Goal: Task Accomplishment & Management: Manage account settings

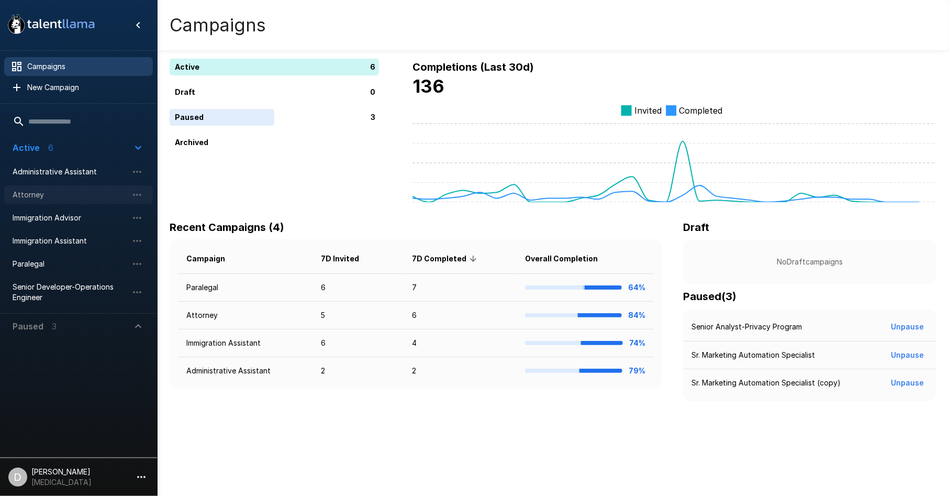
click at [69, 192] on span "Attorney" at bounding box center [70, 195] width 115 height 10
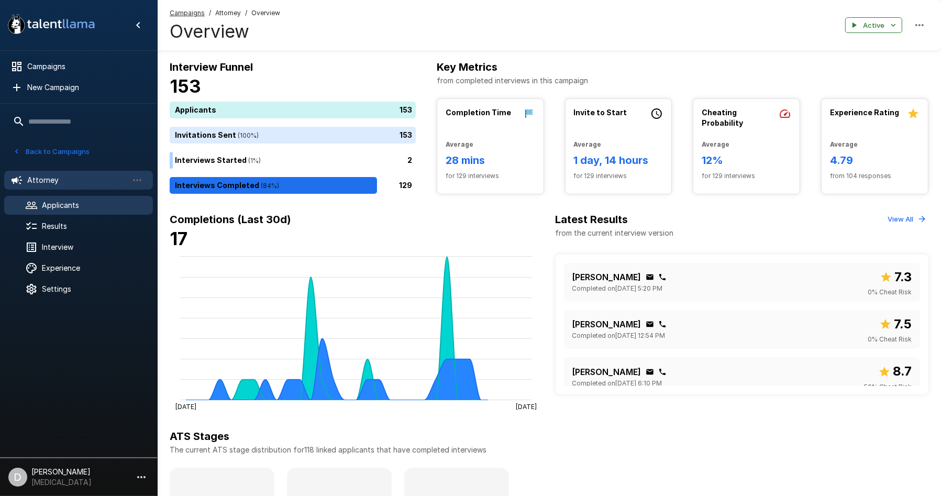
click at [59, 204] on span "Applicants" at bounding box center [93, 205] width 103 height 10
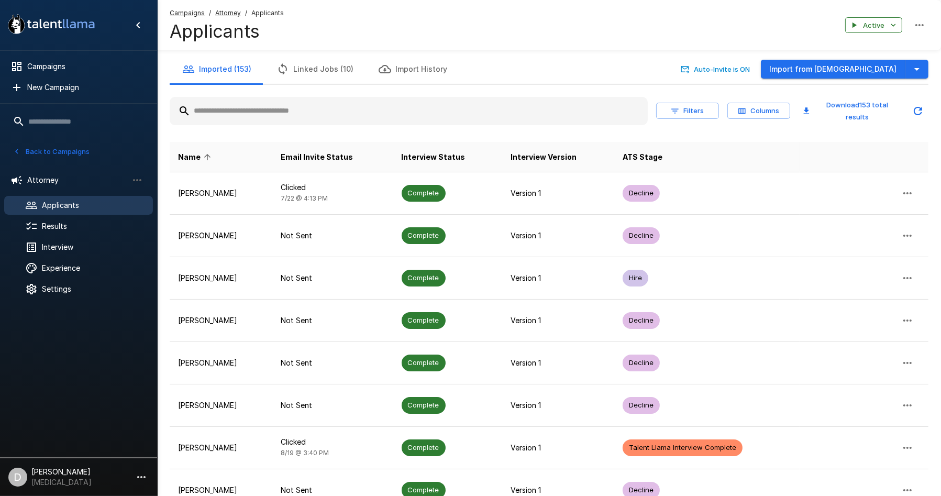
click at [301, 112] on input "text" at bounding box center [409, 111] width 478 height 19
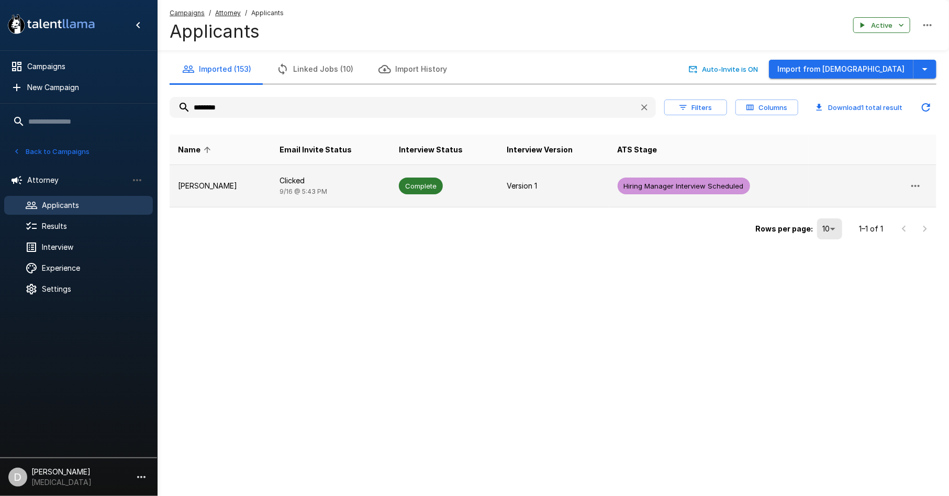
type input "*******"
click at [242, 199] on td "[PERSON_NAME]" at bounding box center [221, 186] width 102 height 42
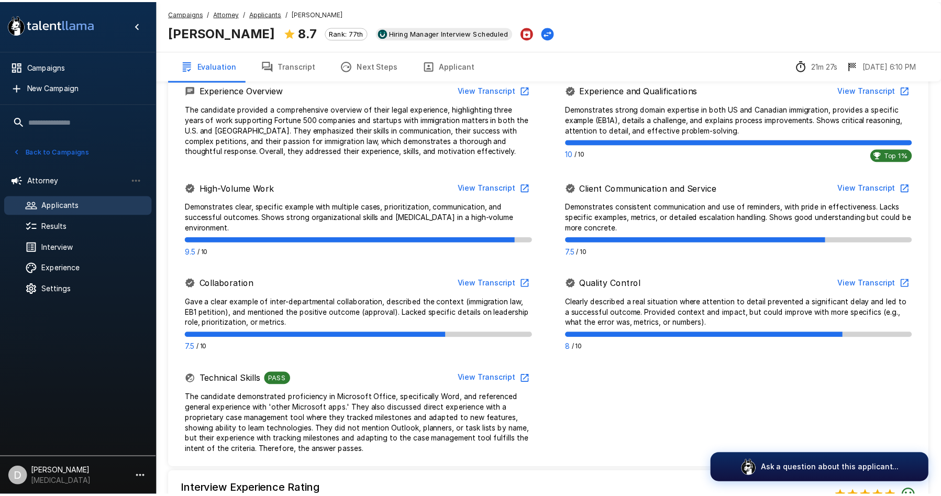
scroll to position [707, 0]
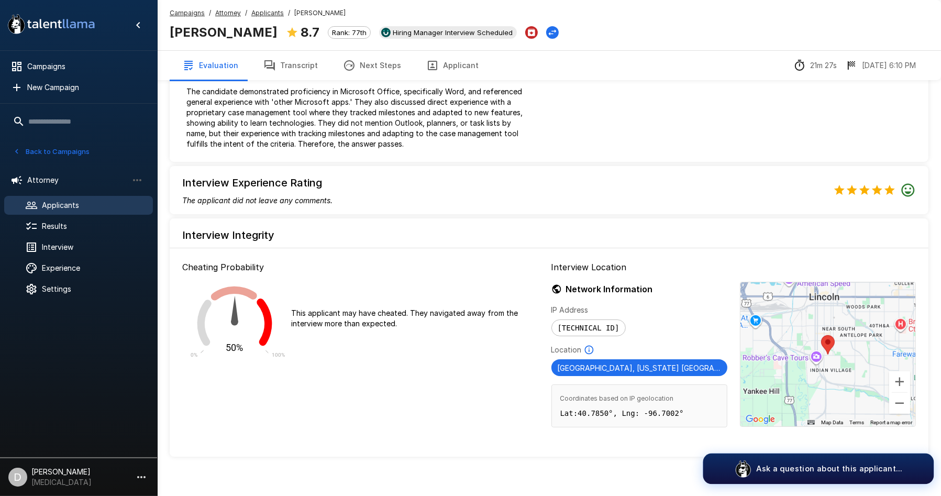
click at [810, 462] on button "Ask a question about this applicant..." at bounding box center [818, 468] width 231 height 31
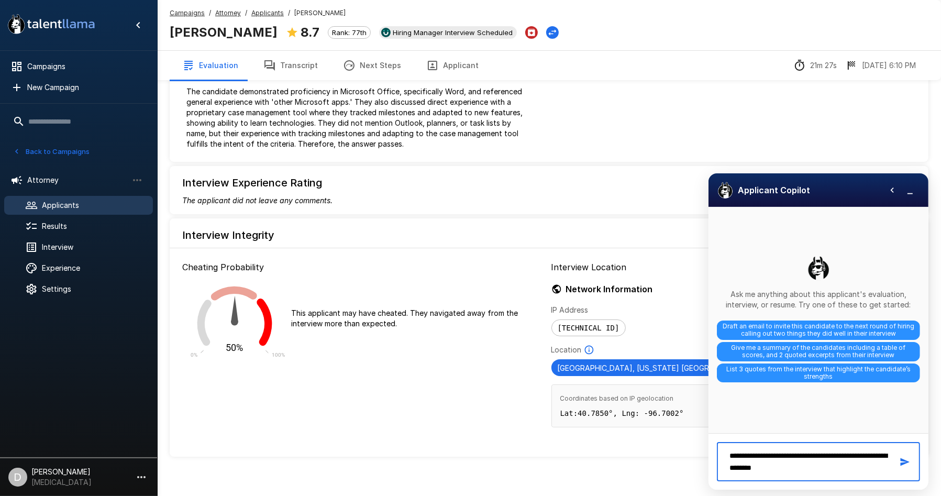
type textarea "**********"
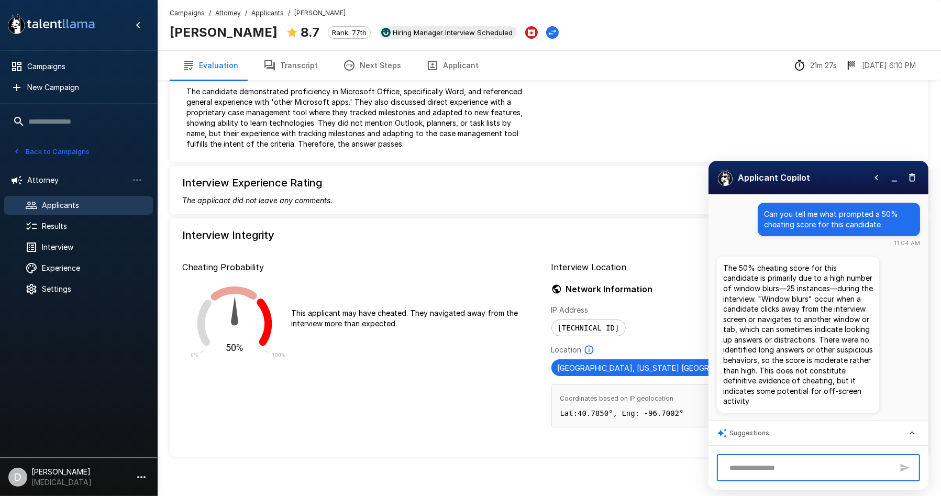
scroll to position [19, 0]
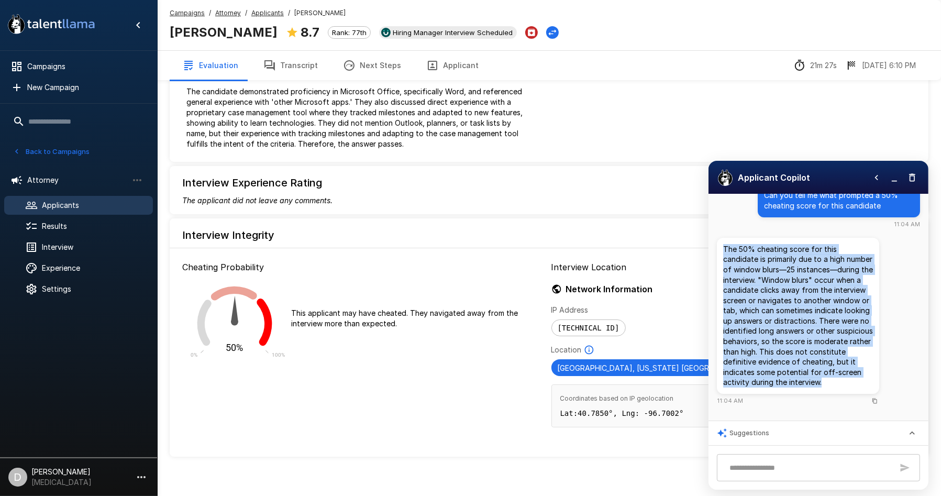
drag, startPoint x: 827, startPoint y: 393, endPoint x: 719, endPoint y: 252, distance: 177.4
click at [719, 252] on div "The 50% cheating score for this candidate is primarily due to a high number of …" at bounding box center [798, 316] width 162 height 156
copy p "The 50% cheating score for this candidate is primarily due to a high number of …"
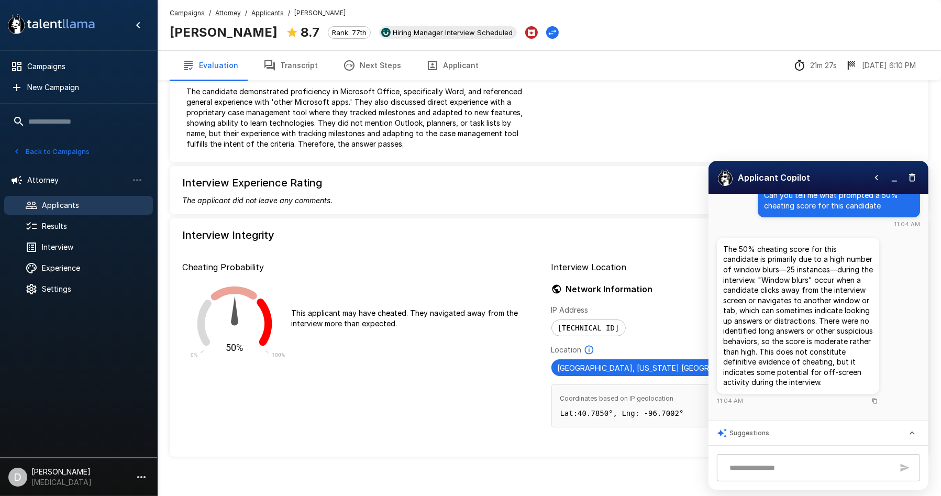
click at [898, 180] on icon "button" at bounding box center [894, 177] width 10 height 10
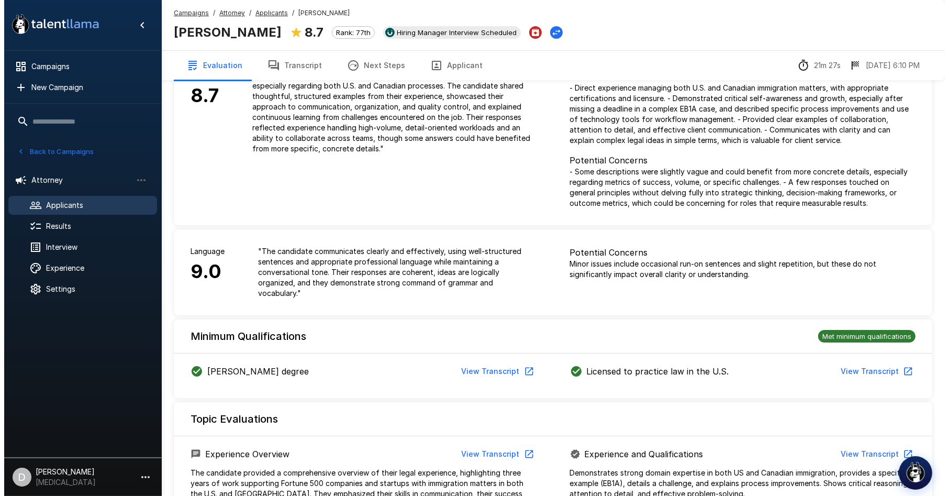
scroll to position [0, 0]
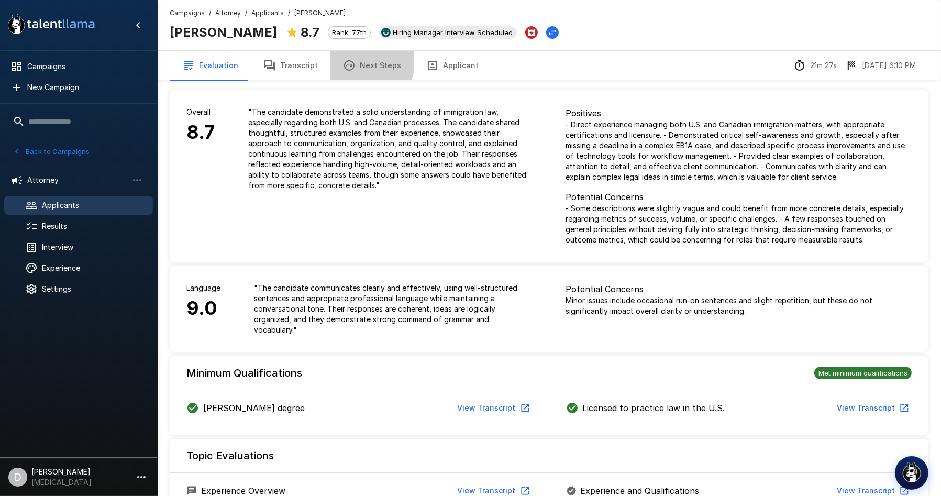
click at [345, 58] on button "Next Steps" at bounding box center [371, 65] width 83 height 29
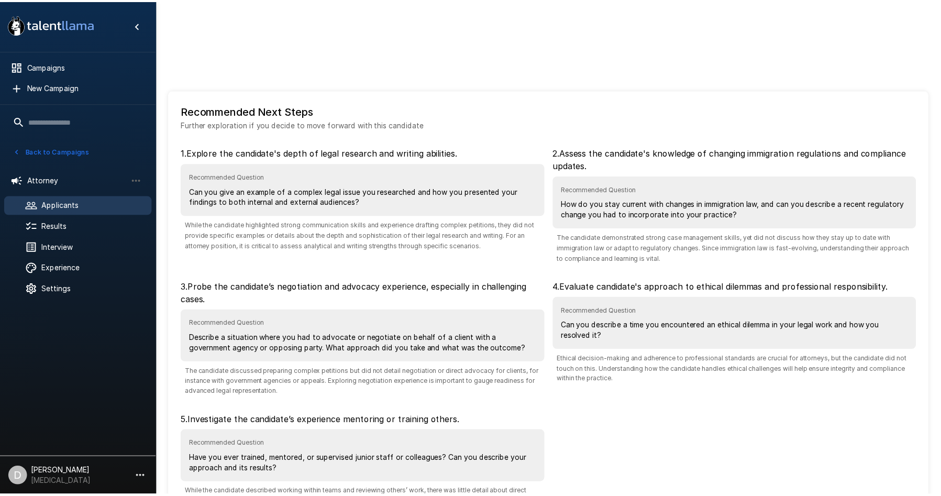
scroll to position [85, 0]
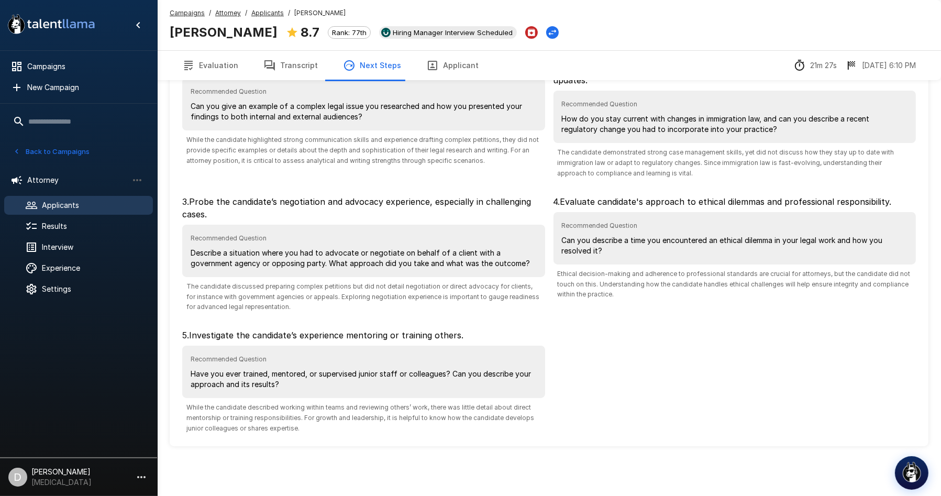
click at [293, 71] on button "Transcript" at bounding box center [291, 65] width 80 height 29
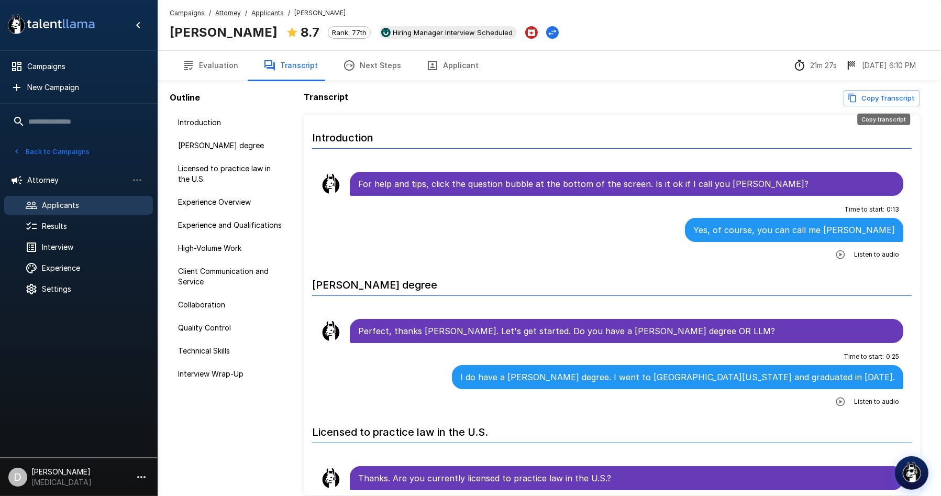
click at [877, 93] on button "Copy Transcript" at bounding box center [881, 98] width 76 height 16
click at [79, 204] on span "Applicants" at bounding box center [93, 205] width 103 height 10
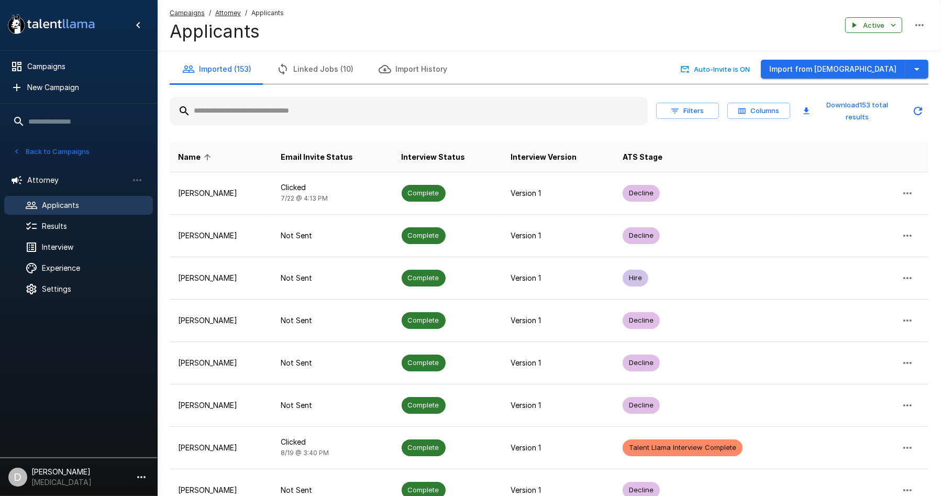
click at [324, 108] on input "text" at bounding box center [409, 111] width 478 height 19
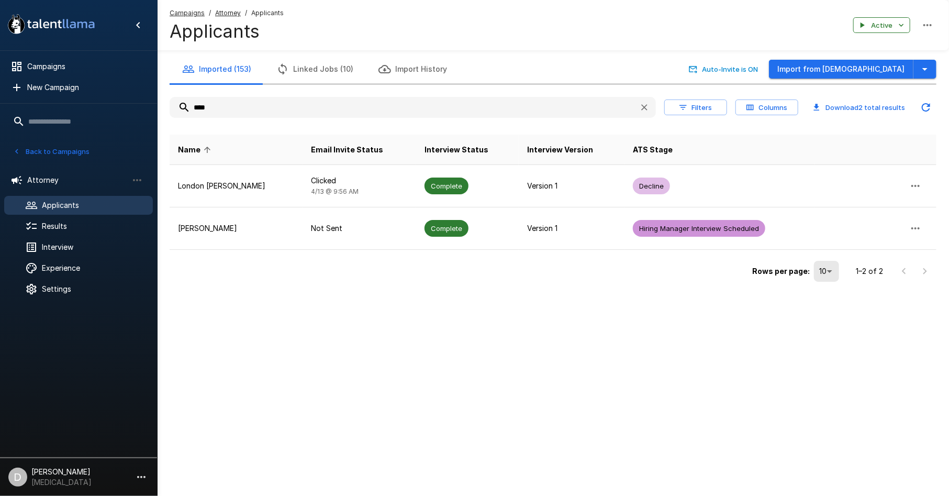
type input "*****"
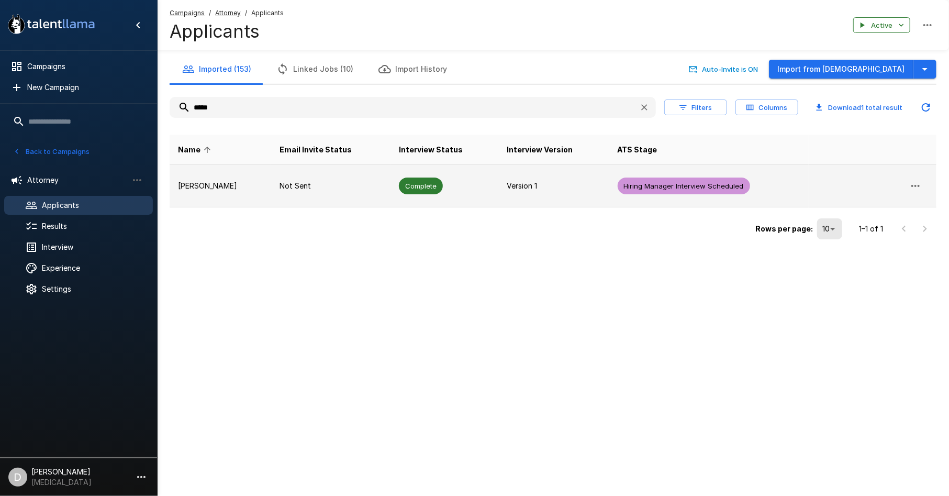
click at [286, 172] on td "Not Sent" at bounding box center [330, 186] width 119 height 42
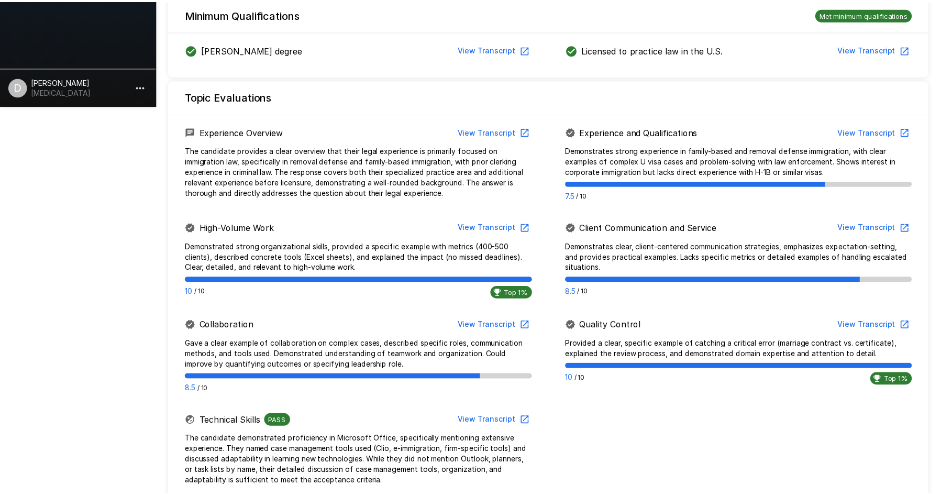
scroll to position [662, 0]
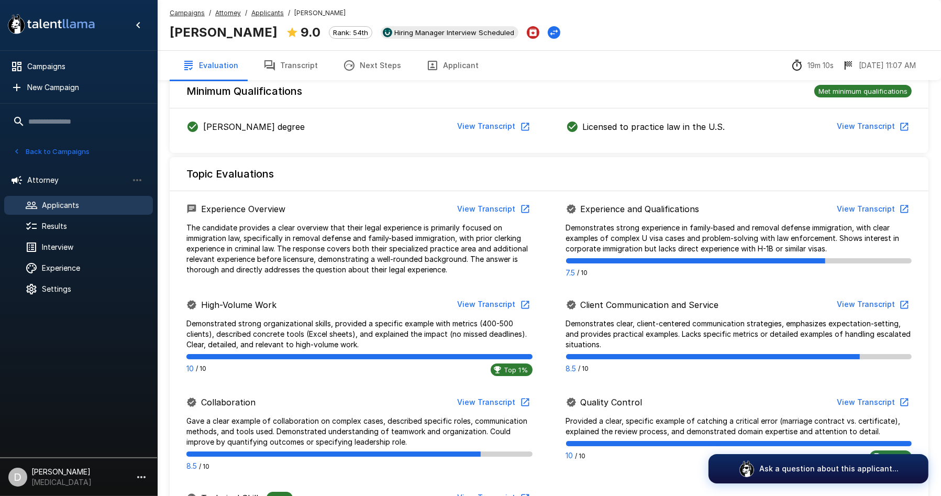
click at [355, 66] on button "Next Steps" at bounding box center [371, 65] width 83 height 29
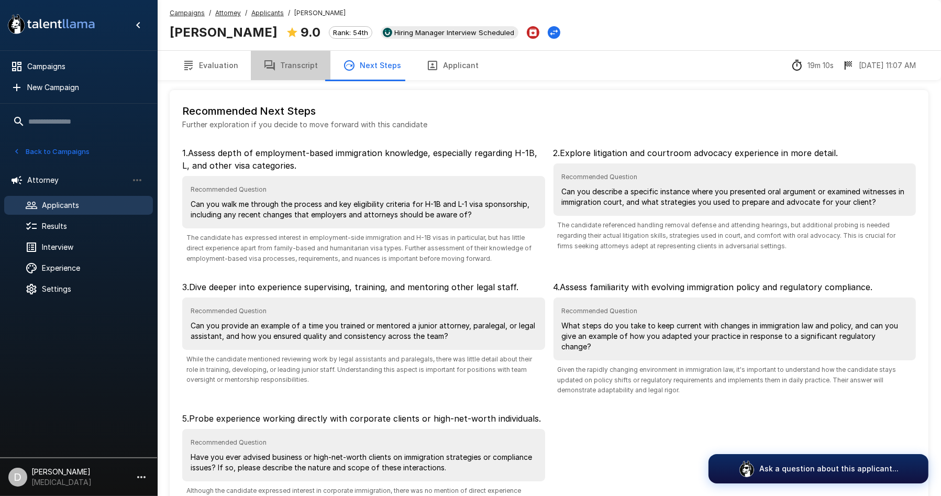
click at [297, 65] on button "Transcript" at bounding box center [291, 65] width 80 height 29
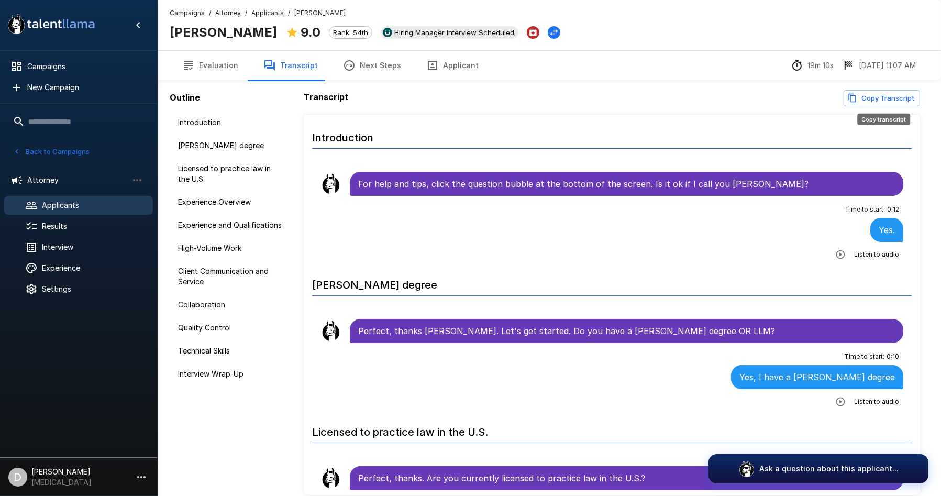
click at [862, 97] on button "Copy Transcript" at bounding box center [881, 98] width 76 height 16
click at [863, 101] on button "Copy Transcript" at bounding box center [881, 98] width 76 height 16
